Goal: Task Accomplishment & Management: Use online tool/utility

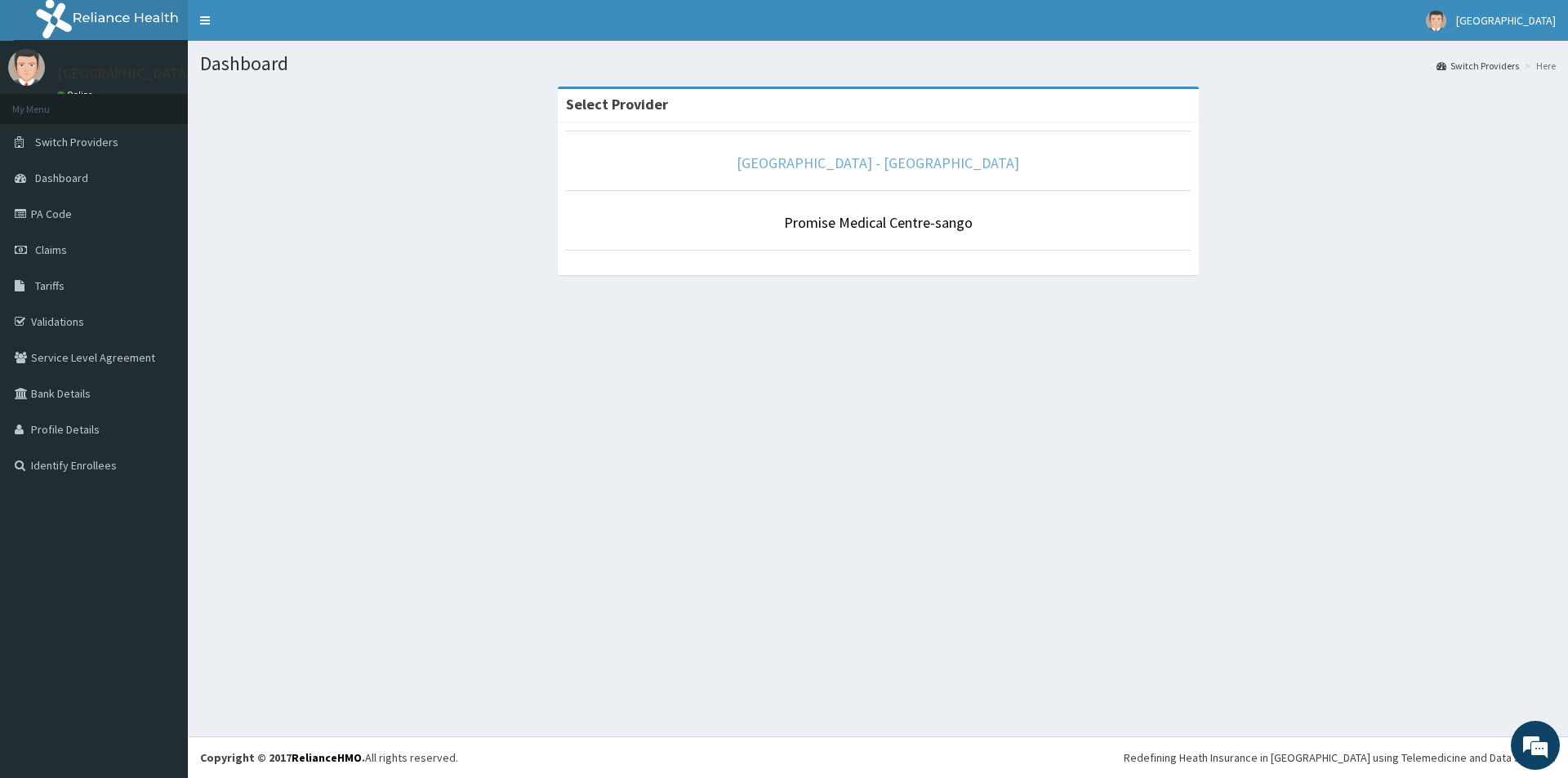
click at [877, 165] on link "[GEOGRAPHIC_DATA] - [GEOGRAPHIC_DATA]" at bounding box center [878, 162] width 283 height 18
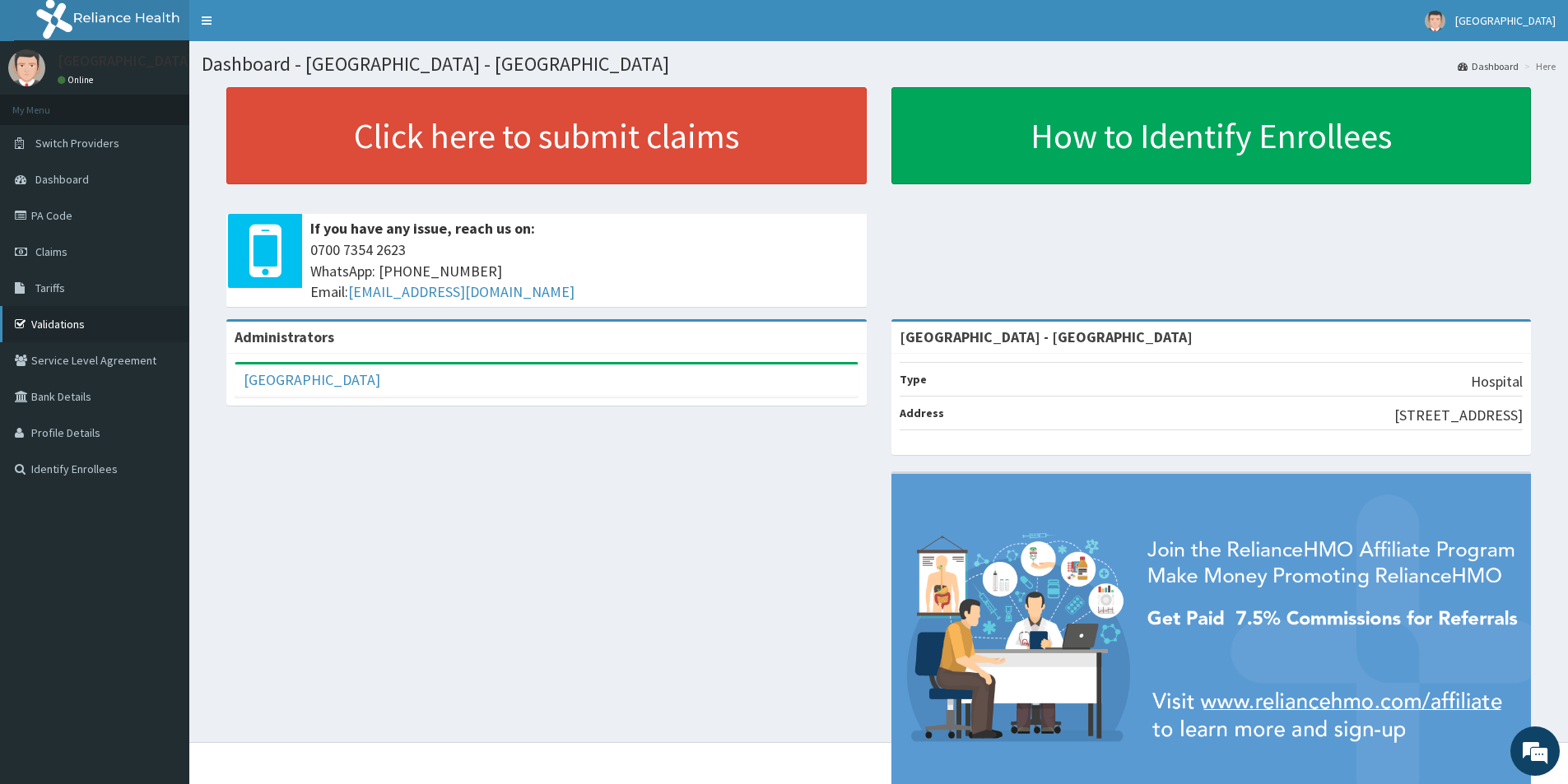
click at [104, 325] on link "Validations" at bounding box center [95, 323] width 190 height 36
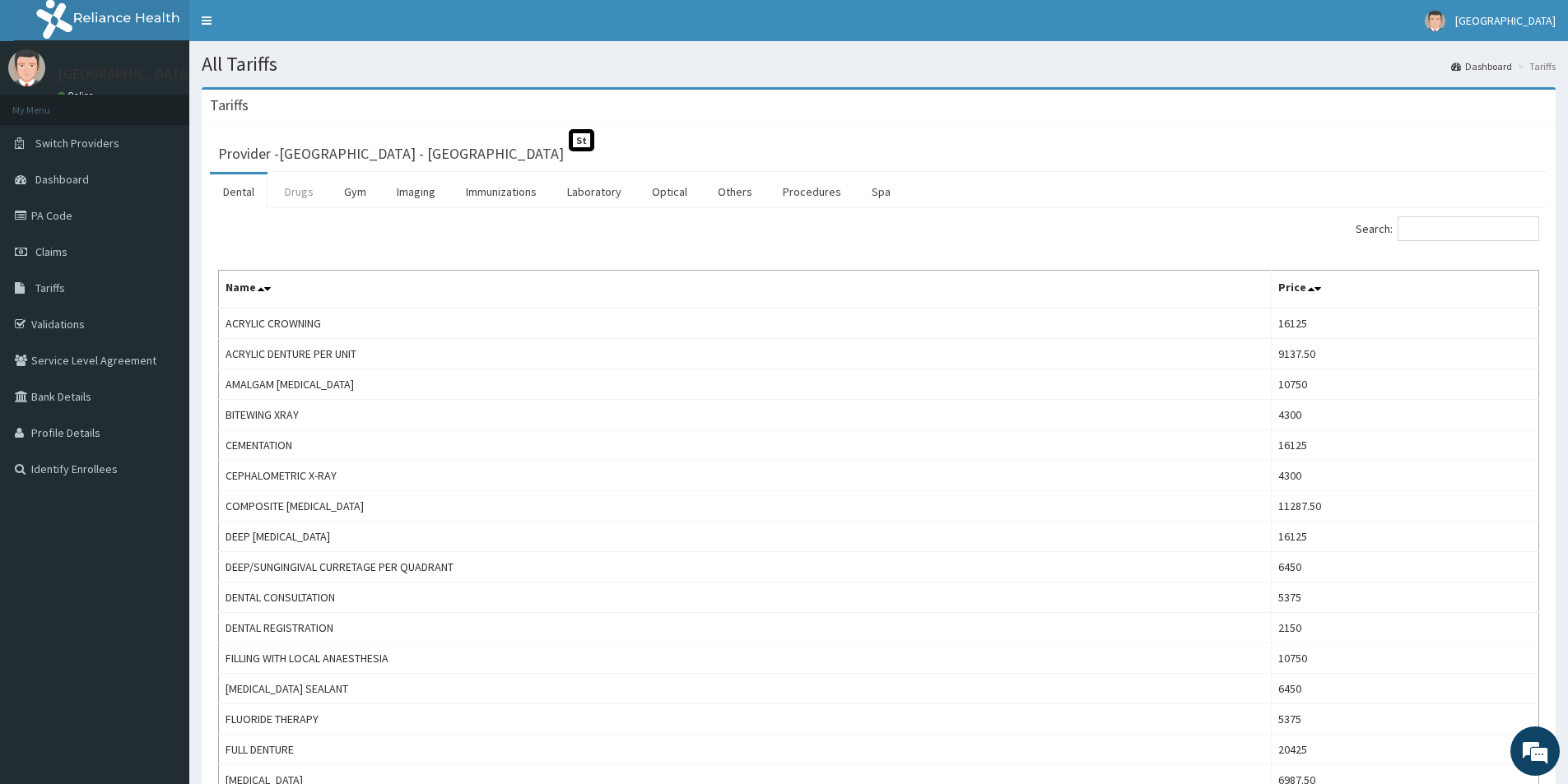
click at [304, 192] on link "Drugs" at bounding box center [299, 191] width 55 height 34
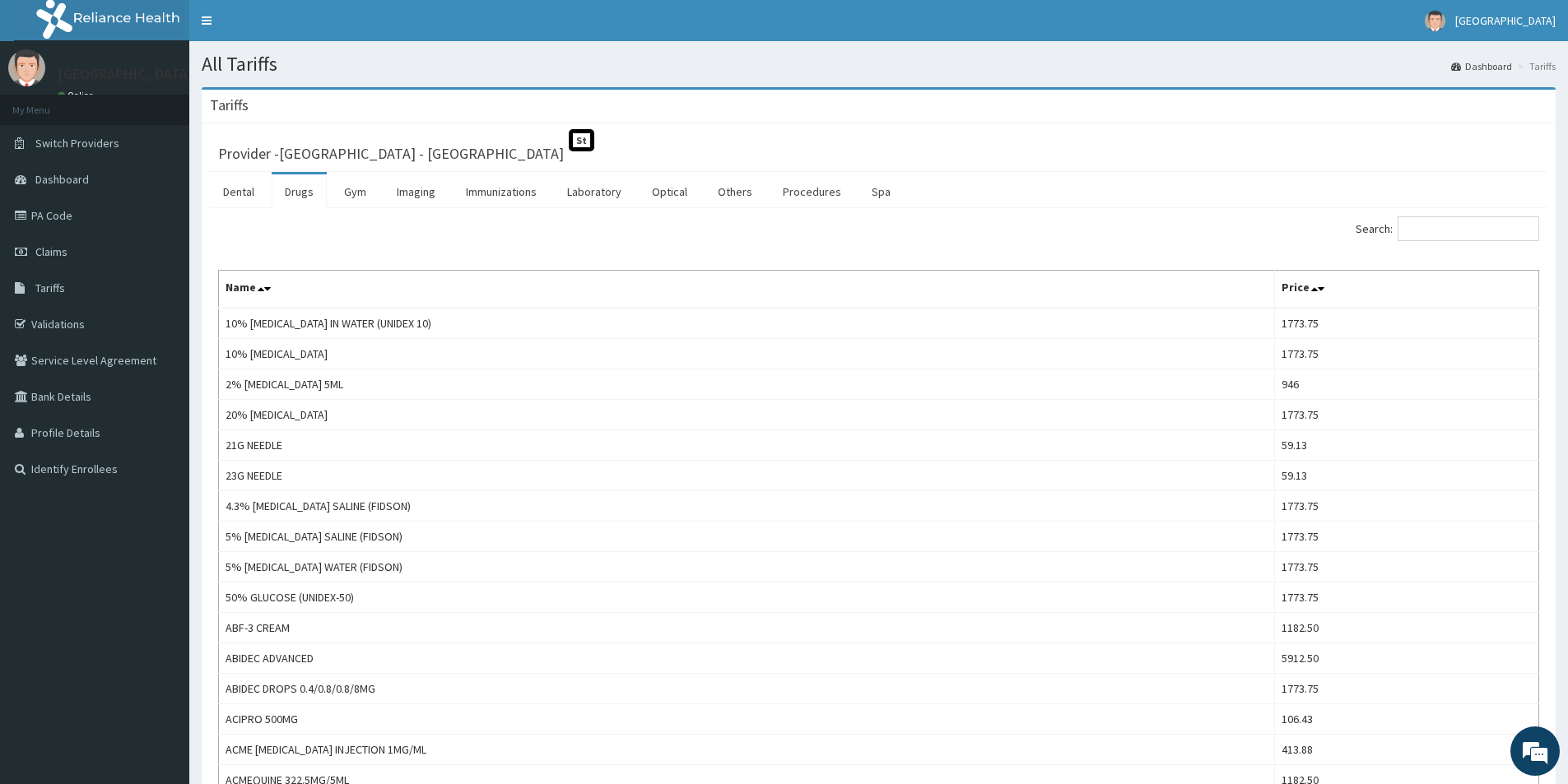
click at [1458, 242] on div "Search:" at bounding box center [1215, 230] width 649 height 28
click at [1456, 232] on input "Search:" at bounding box center [1468, 228] width 142 height 24
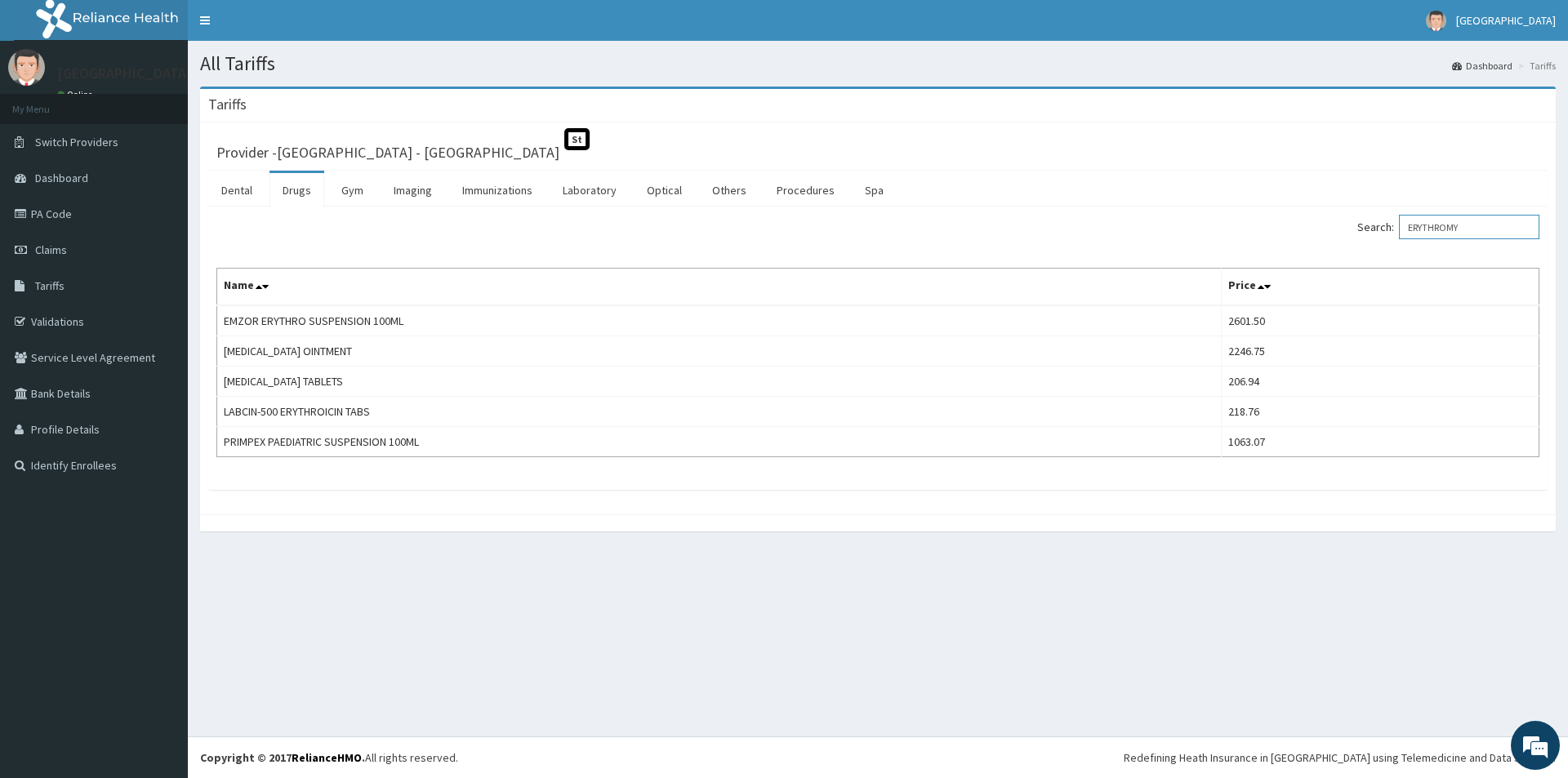
type input "ERYTHROMY"
